Goal: Task Accomplishment & Management: Manage account settings

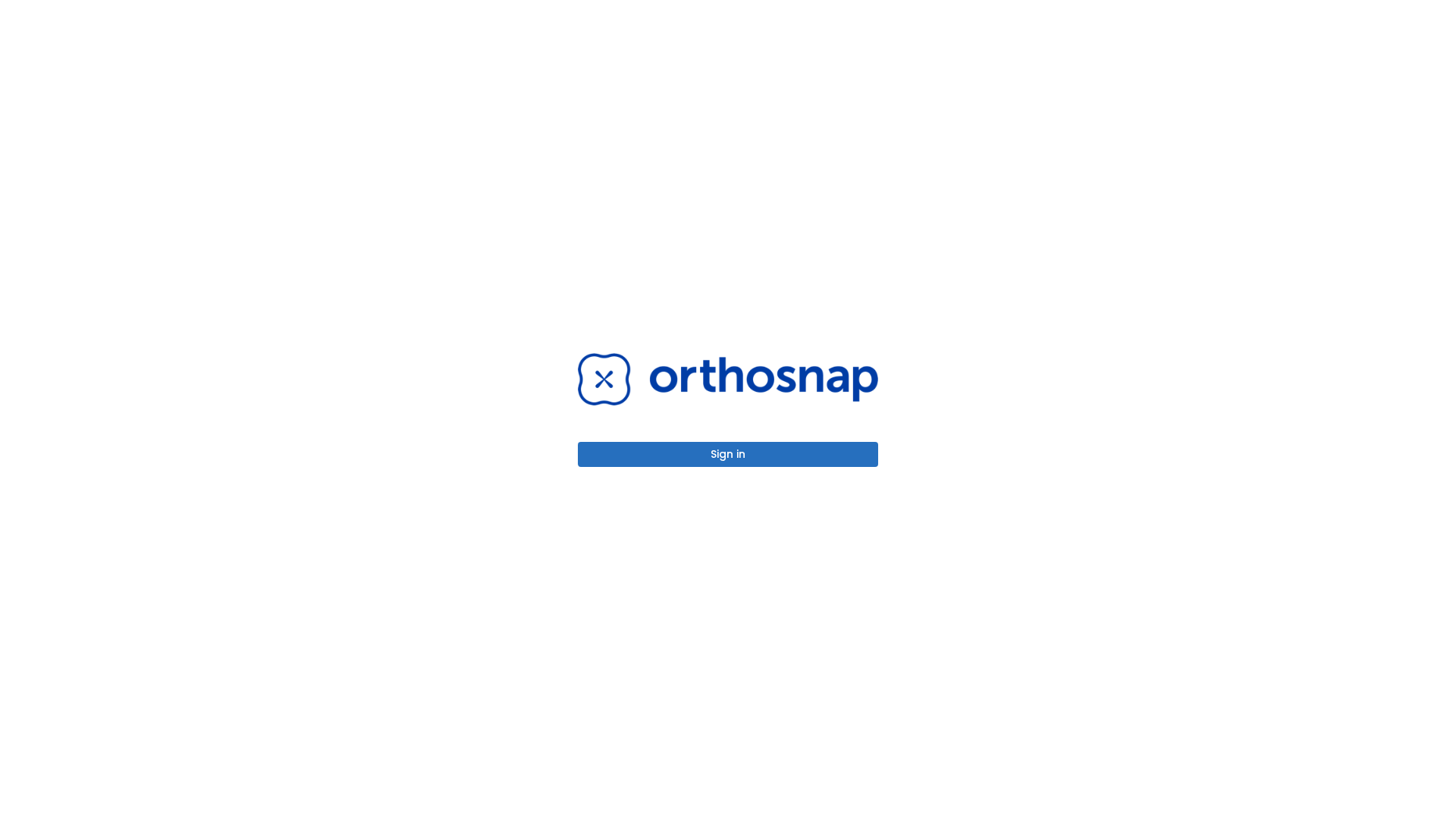
click at [728, 454] on button "Sign in" at bounding box center [728, 454] width 300 height 26
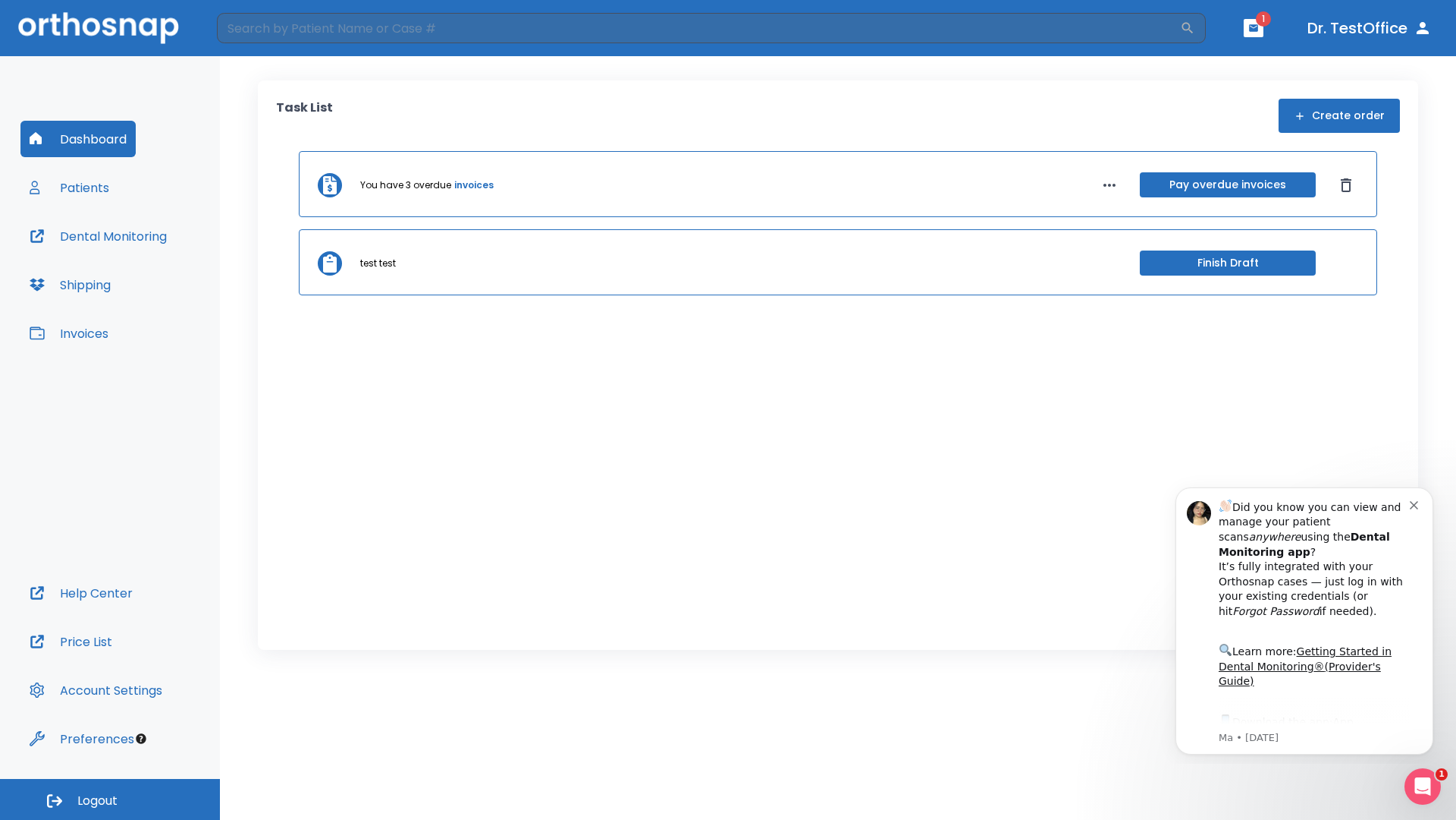
click at [110, 799] on span "Logout" at bounding box center [97, 800] width 40 height 17
